Goal: Find specific page/section: Find specific page/section

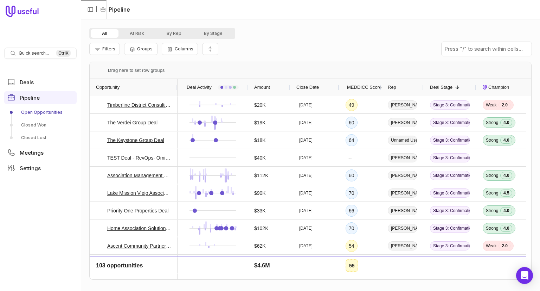
click at [400, 86] on div "Rep" at bounding box center [403, 87] width 30 height 13
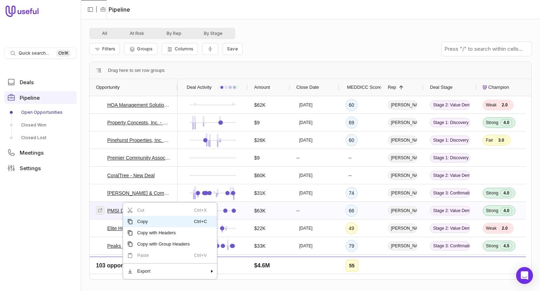
click at [103, 211] on link at bounding box center [100, 210] width 8 height 8
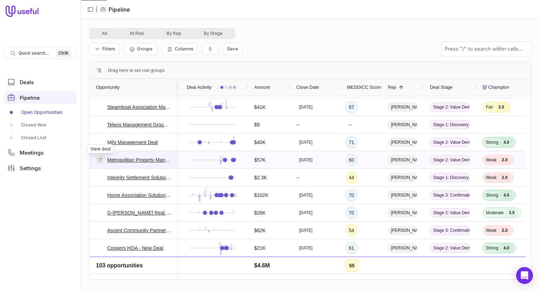
click at [99, 159] on icon at bounding box center [101, 159] width 4 height 4
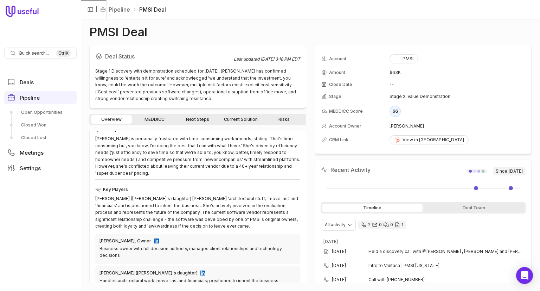
scroll to position [70, 0]
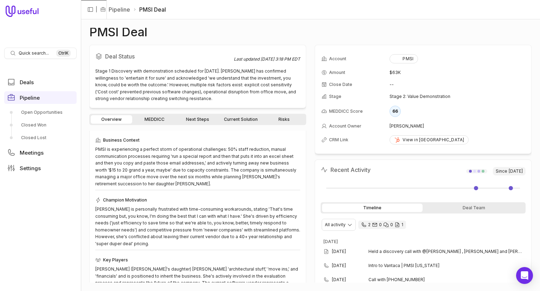
click at [158, 116] on link "MEDDICC" at bounding box center [155, 119] width 42 height 8
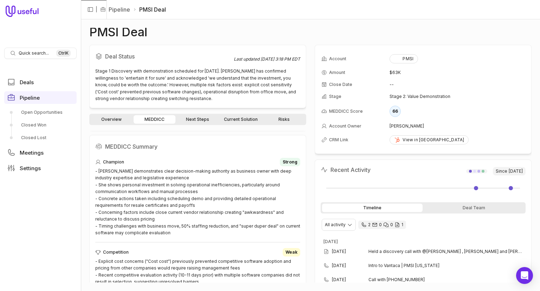
scroll to position [35, 0]
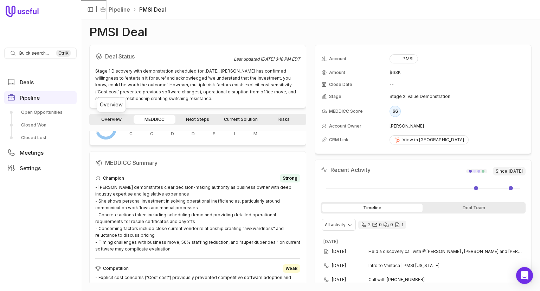
click at [124, 119] on link "Overview" at bounding box center [112, 119] width 42 height 8
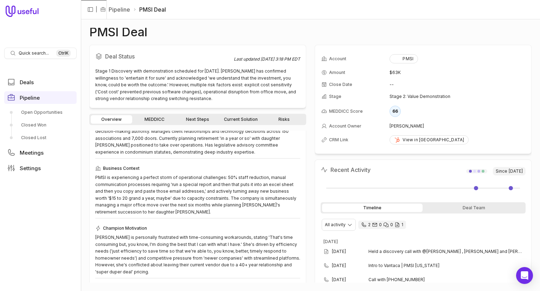
scroll to position [35, 0]
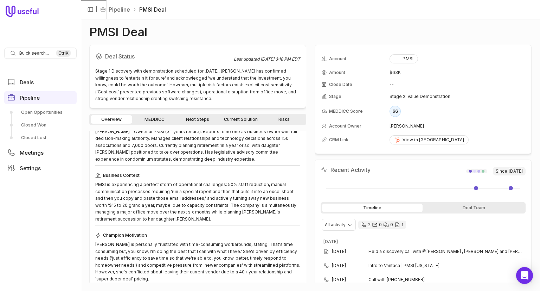
click at [157, 119] on link "MEDDICC" at bounding box center [155, 119] width 42 height 8
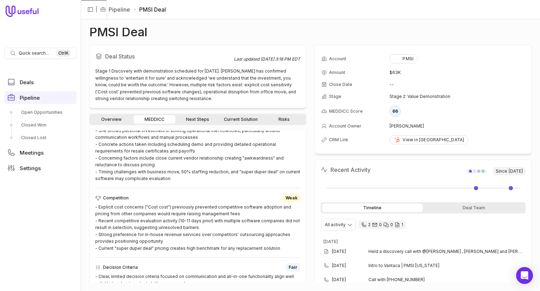
scroll to position [70, 0]
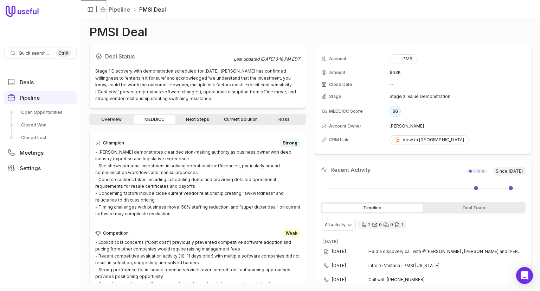
click at [122, 121] on link "Overview" at bounding box center [112, 119] width 42 height 8
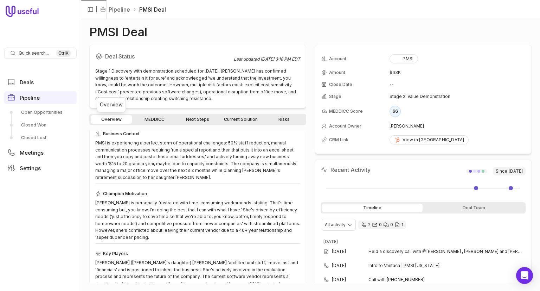
scroll to position [35, 0]
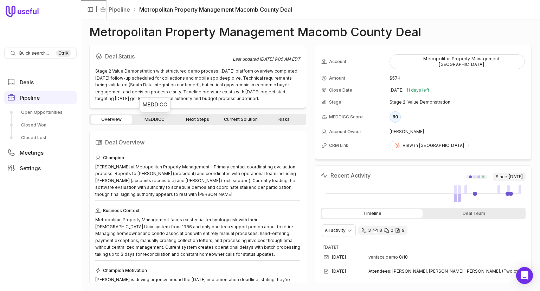
click at [165, 120] on link "MEDDICC" at bounding box center [155, 119] width 42 height 8
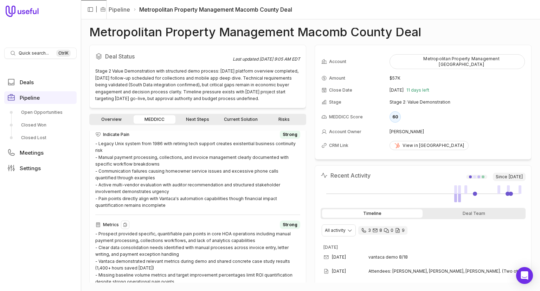
scroll to position [461, 0]
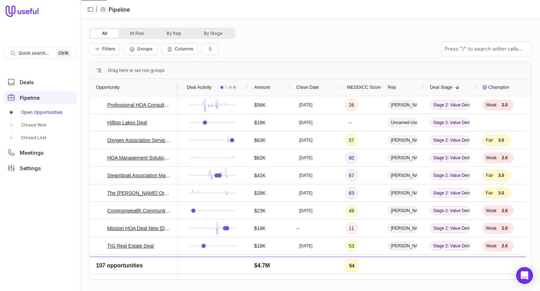
scroll to position [563, 0]
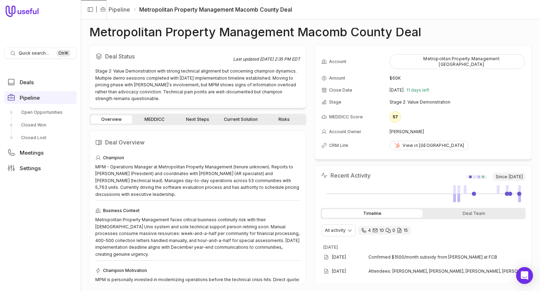
click at [157, 119] on link "MEDDICC" at bounding box center [155, 119] width 42 height 8
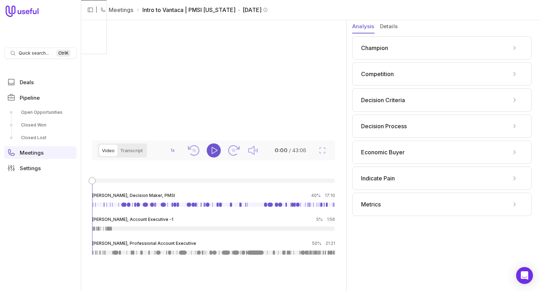
scroll to position [1, 0]
click at [470, 52] on div "Champion" at bounding box center [442, 47] width 162 height 11
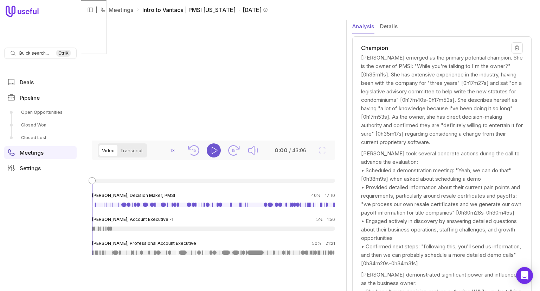
click at [474, 46] on div "Champion" at bounding box center [442, 47] width 162 height 11
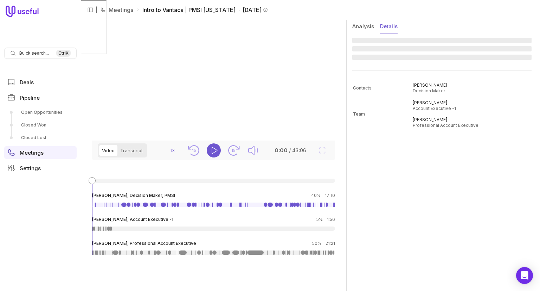
click at [393, 24] on button "Details" at bounding box center [389, 26] width 18 height 13
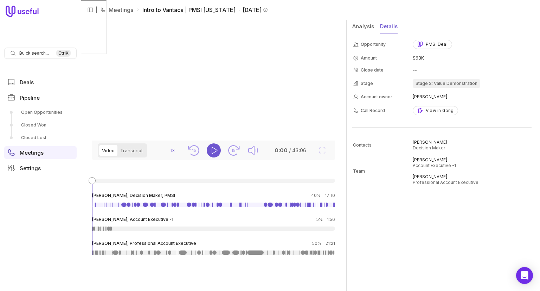
click at [374, 28] on div "Analysis Details" at bounding box center [444, 28] width 182 height 16
click at [120, 12] on link "Meetings" at bounding box center [121, 10] width 25 height 8
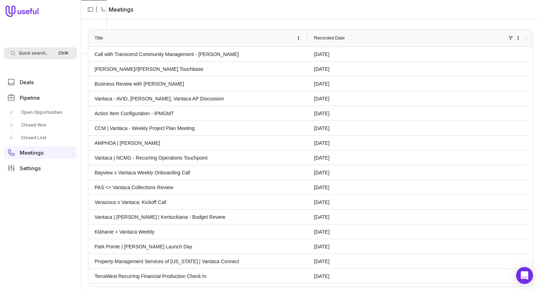
click at [20, 51] on span "Quick search..." at bounding box center [34, 53] width 30 height 6
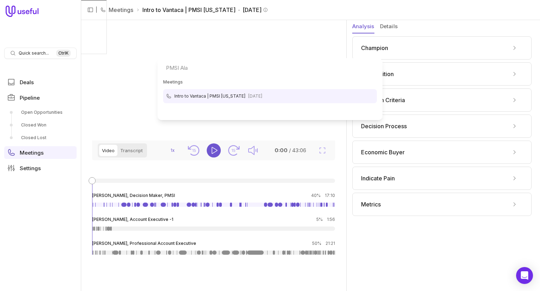
click at [49, 53] on html "Quick search... Ctrl K Deals Pipeline Open Opportunities Closed Won Closed Lost…" at bounding box center [270, 145] width 540 height 291
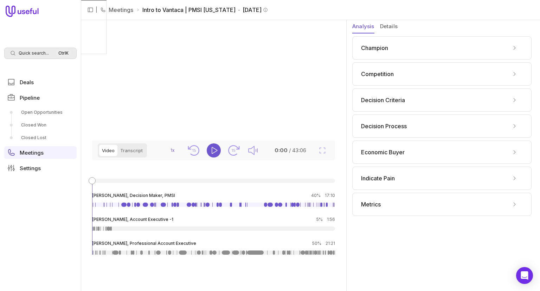
click at [46, 53] on span "Quick search..." at bounding box center [34, 53] width 30 height 6
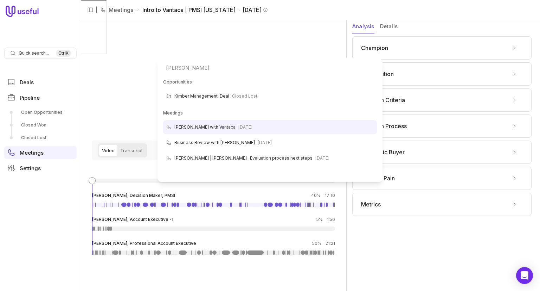
type input "kim"
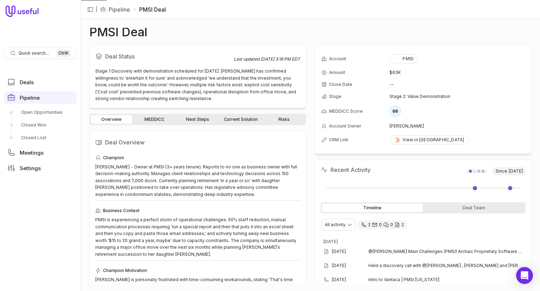
click at [155, 117] on link "MEDDICC" at bounding box center [155, 119] width 42 height 8
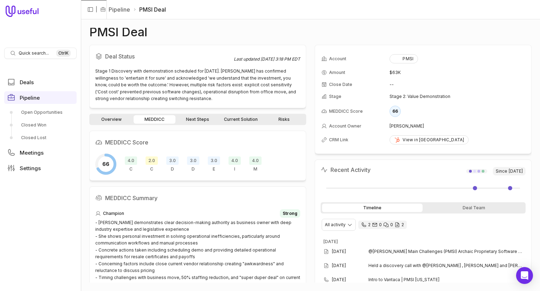
click at [125, 119] on link "Overview" at bounding box center [112, 119] width 42 height 8
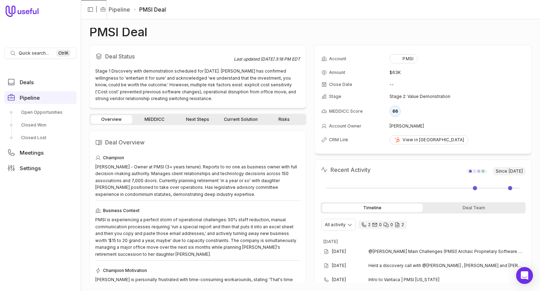
click at [164, 121] on link "MEDDICC" at bounding box center [155, 119] width 42 height 8
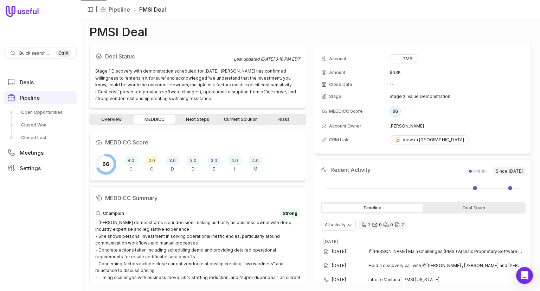
click at [115, 114] on div "Overview MEDDICC Next Steps Current Solution Risks" at bounding box center [197, 119] width 217 height 11
click at [116, 117] on link "Overview" at bounding box center [112, 119] width 42 height 8
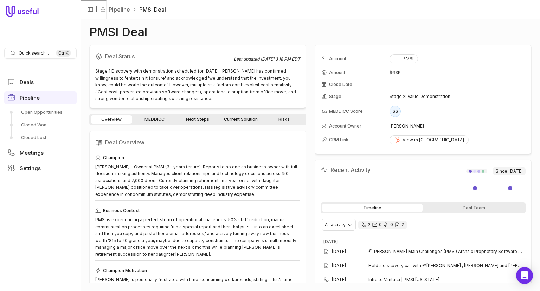
click at [311, 39] on div "PMSI Deal Deal Status Last updated [DATE] 3:18 PM EDT Stage 1 Discovery with de…" at bounding box center [310, 155] width 443 height 254
click at [211, 29] on div "PMSI Deal" at bounding box center [310, 32] width 443 height 8
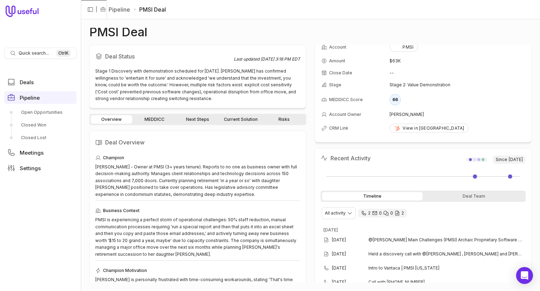
scroll to position [23, 0]
